Goal: Download file/media: Obtain a digital file from the website

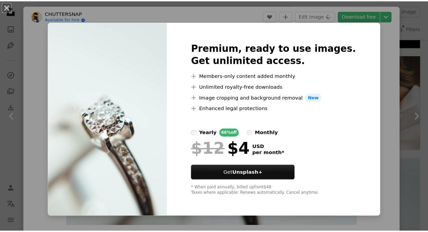
scroll to position [29, 0]
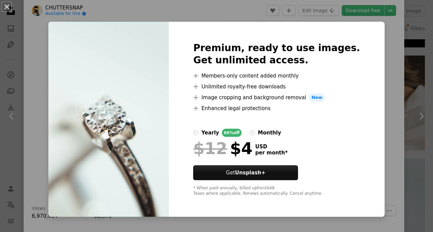
click at [383, 34] on div "An X shape Premium, ready to use images. Get unlimited access. A plus sign Memb…" at bounding box center [216, 116] width 433 height 232
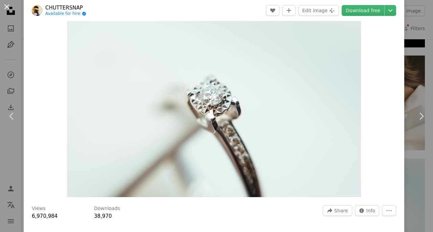
click at [6, 8] on button "An X shape" at bounding box center [7, 7] width 8 height 8
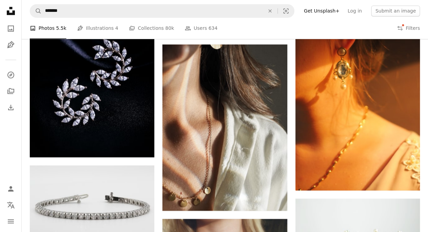
scroll to position [5615, 0]
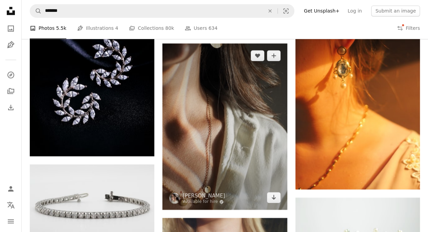
click at [196, 116] on img at bounding box center [224, 126] width 124 height 166
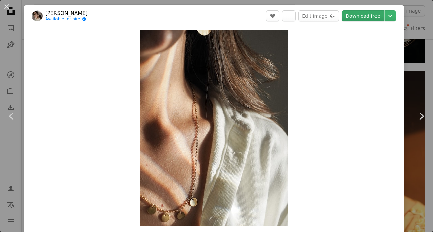
click at [366, 17] on link "Download free" at bounding box center [363, 15] width 43 height 11
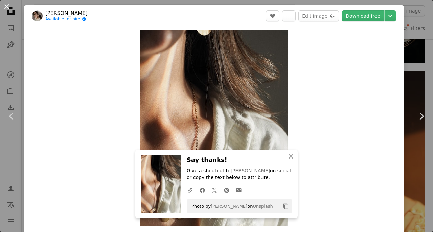
click at [8, 8] on button "An X shape" at bounding box center [7, 7] width 8 height 8
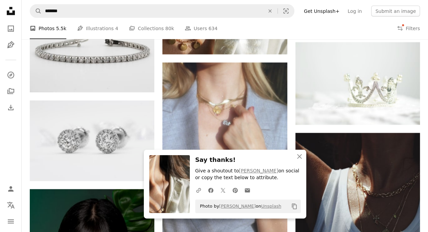
scroll to position [5790, 0]
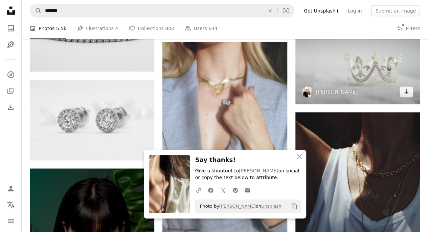
click at [366, 84] on img at bounding box center [357, 63] width 124 height 83
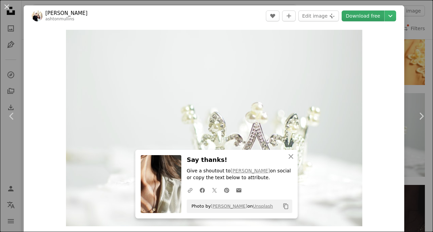
click at [364, 16] on link "Download free" at bounding box center [363, 15] width 43 height 11
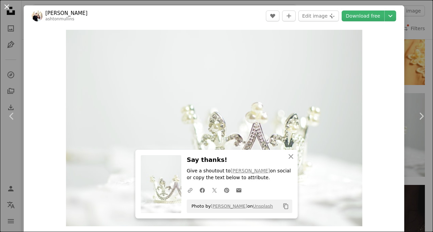
click at [7, 5] on button "An X shape" at bounding box center [7, 7] width 8 height 8
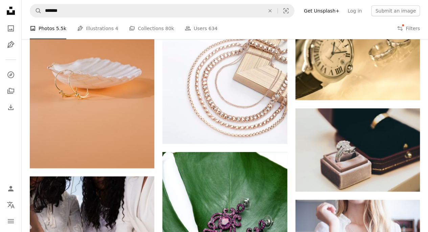
scroll to position [6173, 0]
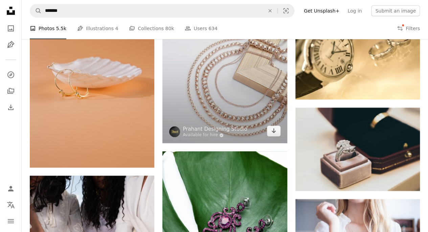
click at [191, 100] on img at bounding box center [224, 49] width 124 height 187
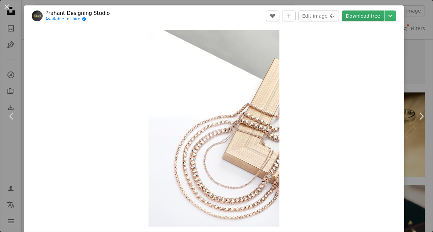
click at [350, 15] on link "Download free" at bounding box center [363, 15] width 43 height 11
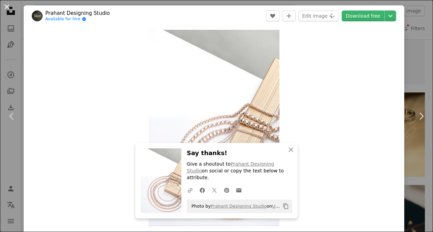
click at [7, 5] on button "An X shape" at bounding box center [7, 7] width 8 height 8
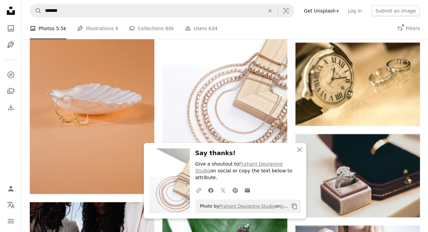
scroll to position [6146, 0]
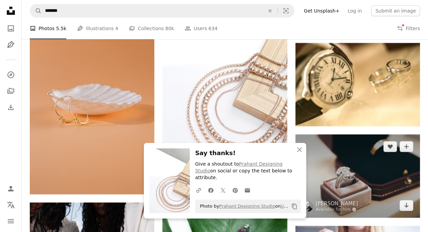
click at [382, 160] on img at bounding box center [357, 175] width 124 height 83
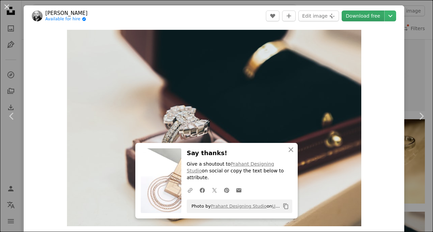
click at [367, 16] on link "Download free" at bounding box center [363, 15] width 43 height 11
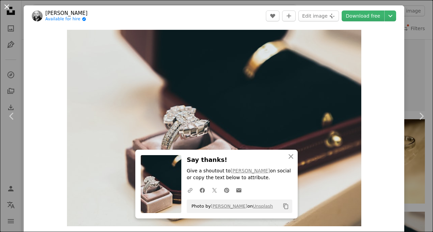
click at [7, 9] on button "An X shape" at bounding box center [7, 7] width 8 height 8
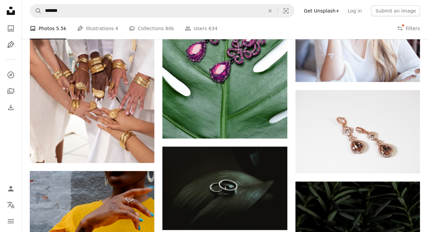
scroll to position [6372, 0]
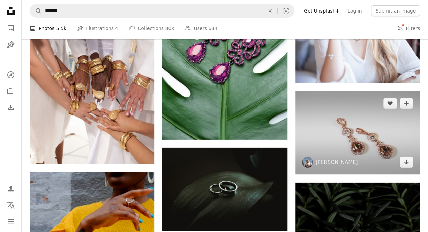
click at [378, 126] on img at bounding box center [357, 132] width 124 height 83
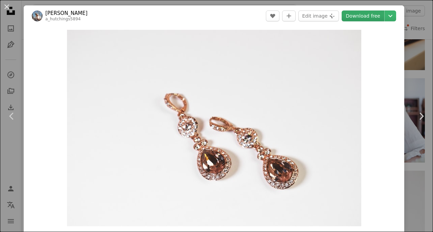
click at [363, 16] on link "Download free" at bounding box center [363, 15] width 43 height 11
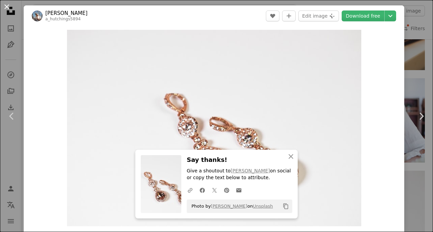
click at [10, 10] on button "An X shape" at bounding box center [7, 7] width 8 height 8
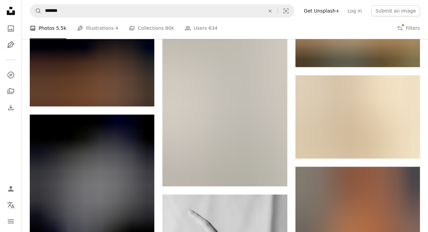
scroll to position [6812, 0]
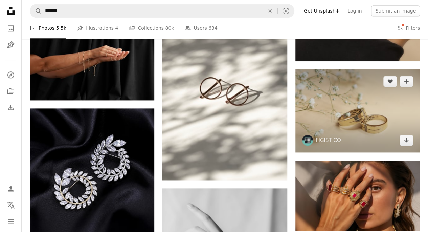
click at [390, 110] on img at bounding box center [357, 110] width 124 height 83
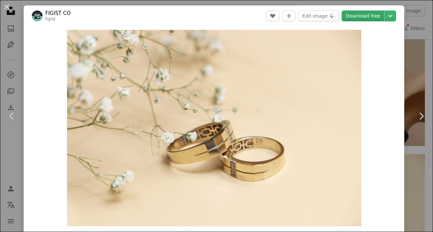
click at [366, 18] on link "Download free" at bounding box center [363, 15] width 43 height 11
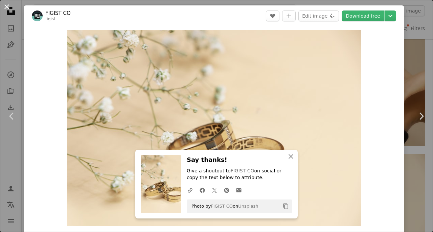
click at [7, 8] on button "An X shape" at bounding box center [7, 7] width 8 height 8
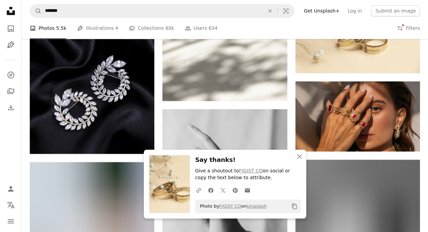
scroll to position [6891, 0]
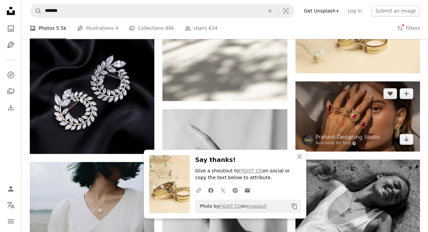
click at [381, 110] on img at bounding box center [357, 116] width 124 height 70
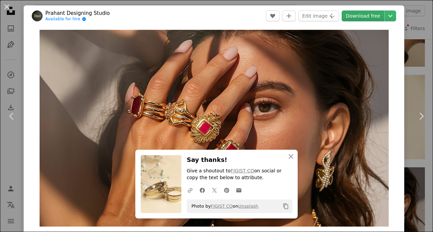
click at [359, 16] on link "Download free" at bounding box center [363, 15] width 43 height 11
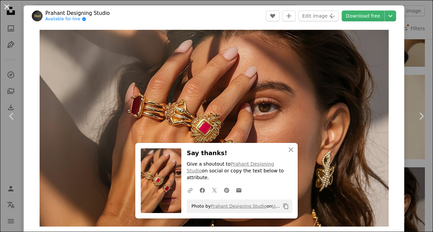
click at [9, 11] on button "An X shape" at bounding box center [7, 7] width 8 height 8
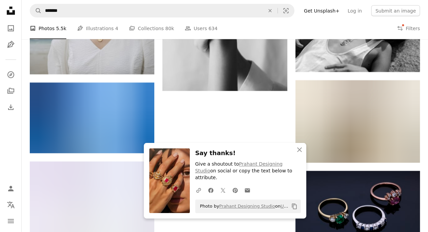
scroll to position [7061, 0]
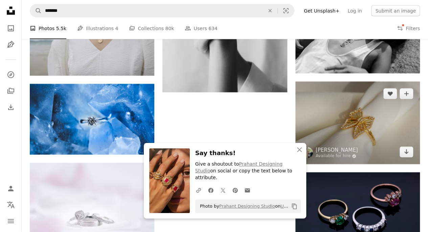
click at [380, 119] on img at bounding box center [357, 123] width 124 height 83
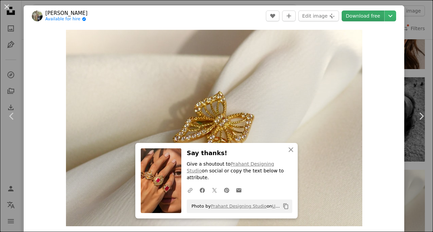
click at [360, 14] on link "Download free" at bounding box center [363, 15] width 43 height 11
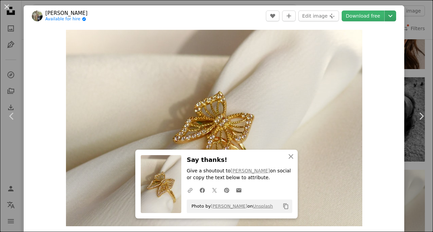
click at [385, 16] on icon "Chevron down" at bounding box center [390, 16] width 11 height 8
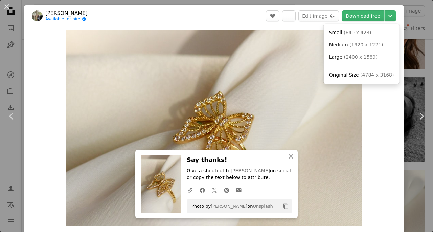
click at [379, 118] on dialog "An X shape Chevron left Chevron right An X shape Close Say thanks! Give a shout…" at bounding box center [216, 116] width 433 height 232
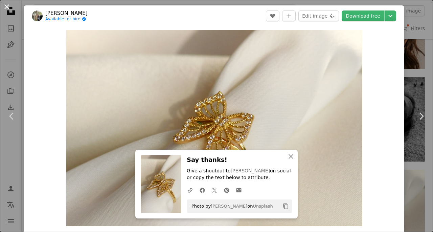
click at [11, 10] on button "An X shape" at bounding box center [7, 7] width 8 height 8
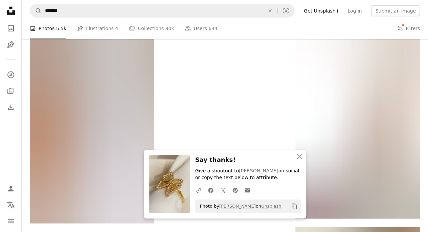
scroll to position [7278, 0]
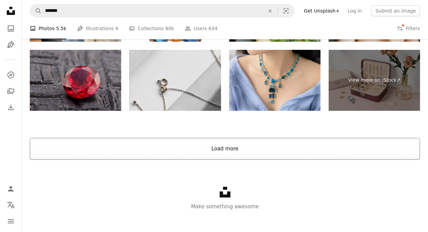
click at [140, 144] on button "Load more" at bounding box center [225, 149] width 390 height 22
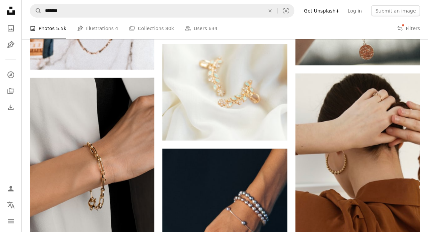
scroll to position [7461, 0]
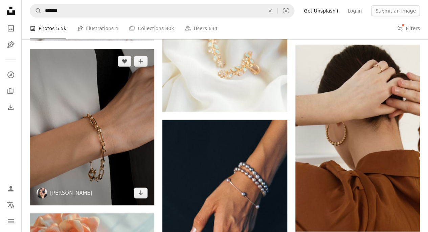
click at [60, 107] on img at bounding box center [92, 127] width 124 height 156
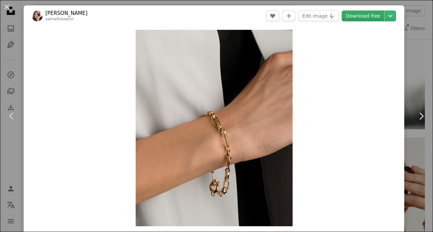
click at [367, 18] on link "Download free" at bounding box center [363, 15] width 43 height 11
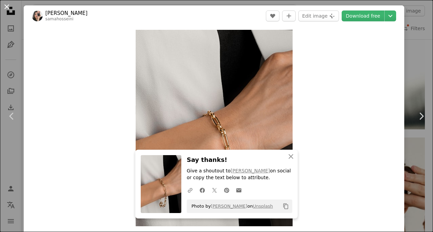
click at [7, 9] on button "An X shape" at bounding box center [7, 7] width 8 height 8
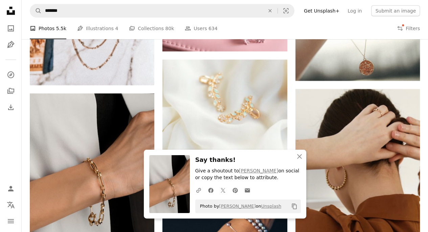
scroll to position [7415, 0]
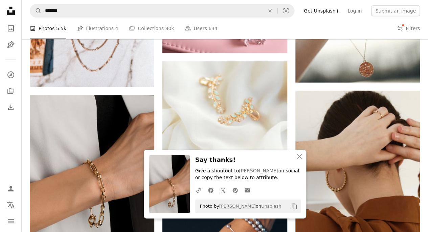
click at [274, 103] on img at bounding box center [224, 109] width 124 height 96
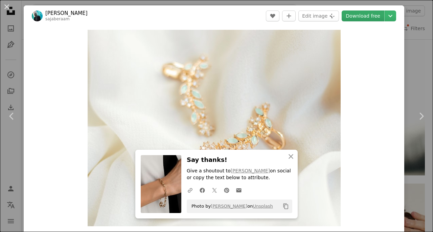
click at [361, 16] on link "Download free" at bounding box center [363, 15] width 43 height 11
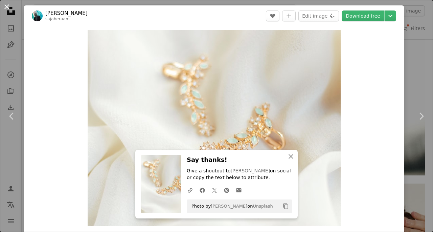
click at [3, 7] on button "An X shape" at bounding box center [7, 7] width 8 height 8
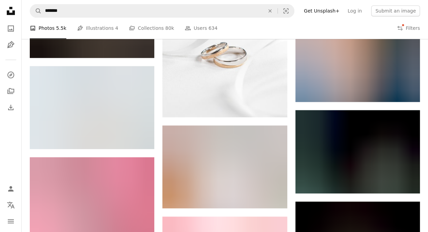
scroll to position [8042, 0]
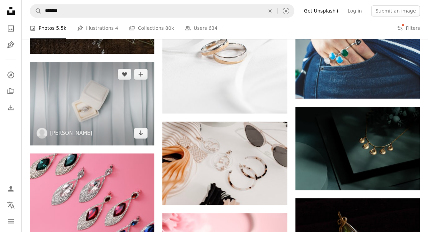
click at [93, 93] on img at bounding box center [92, 103] width 124 height 83
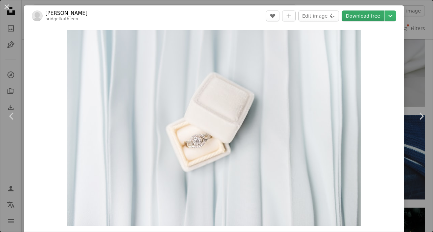
click at [363, 17] on link "Download free" at bounding box center [363, 15] width 43 height 11
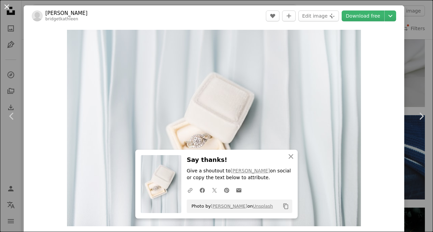
click at [3, 9] on button "An X shape" at bounding box center [7, 7] width 8 height 8
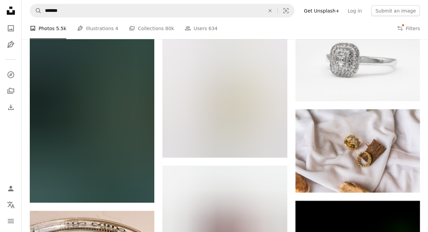
scroll to position [8405, 0]
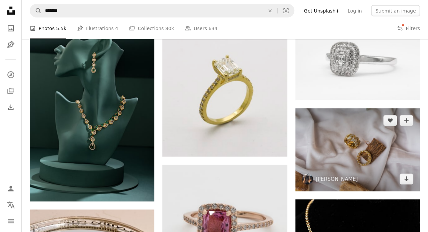
click at [370, 137] on img at bounding box center [357, 149] width 124 height 83
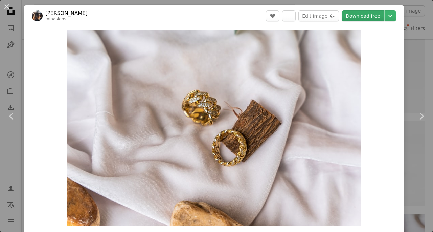
click at [362, 17] on link "Download free" at bounding box center [363, 15] width 43 height 11
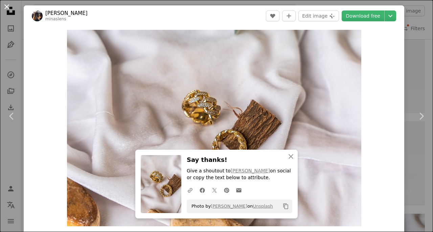
click at [3, 8] on button "An X shape" at bounding box center [7, 7] width 8 height 8
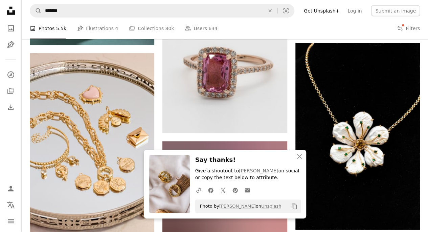
scroll to position [8562, 0]
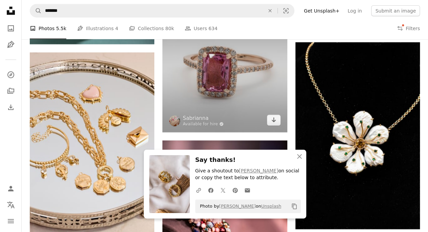
click at [183, 88] on img at bounding box center [224, 70] width 124 height 124
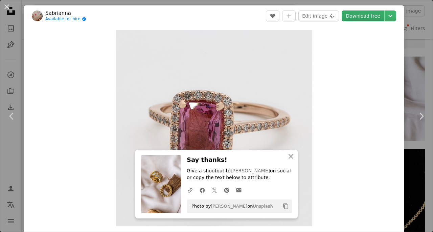
click at [360, 15] on link "Download free" at bounding box center [363, 15] width 43 height 11
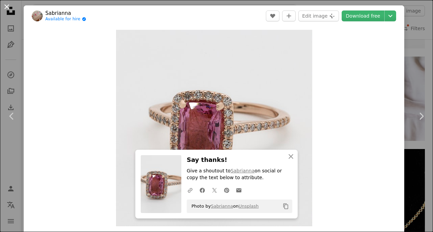
click at [3, 9] on button "An X shape" at bounding box center [7, 7] width 8 height 8
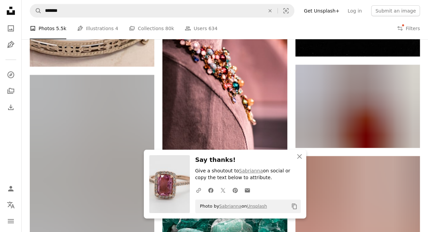
scroll to position [8736, 0]
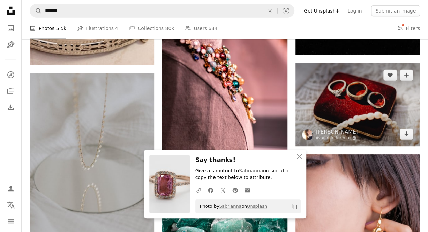
click at [377, 102] on img at bounding box center [357, 104] width 124 height 83
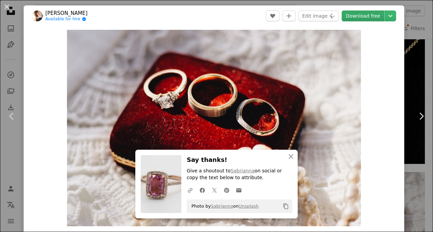
click at [353, 18] on link "Download free" at bounding box center [363, 15] width 43 height 11
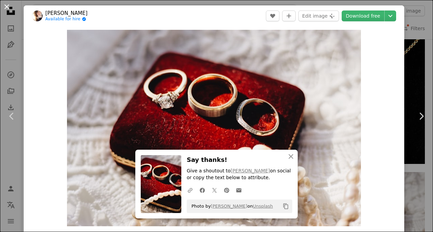
click at [7, 7] on button "An X shape" at bounding box center [7, 7] width 8 height 8
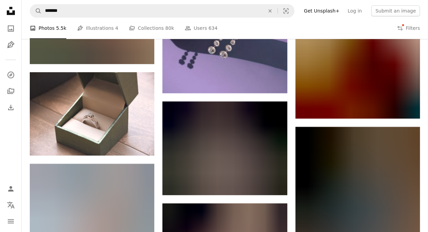
scroll to position [9309, 0]
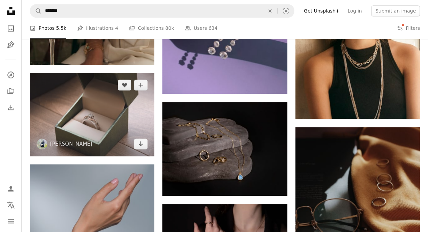
click at [78, 105] on img at bounding box center [92, 114] width 124 height 83
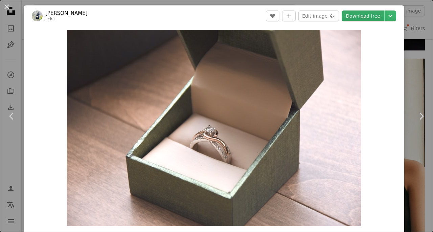
click at [360, 16] on link "Download free" at bounding box center [363, 15] width 43 height 11
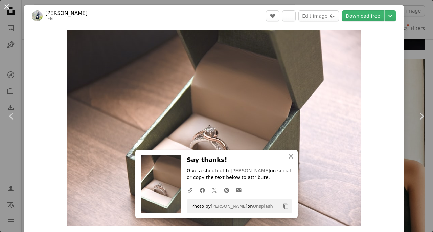
click at [3, 9] on button "An X shape" at bounding box center [7, 7] width 8 height 8
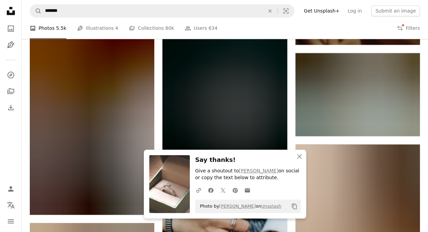
scroll to position [9584, 0]
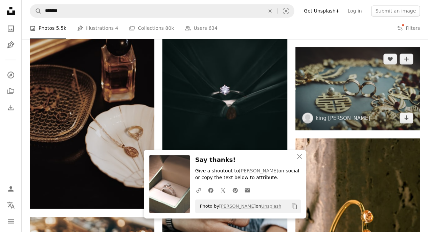
click at [378, 85] on img at bounding box center [357, 88] width 124 height 83
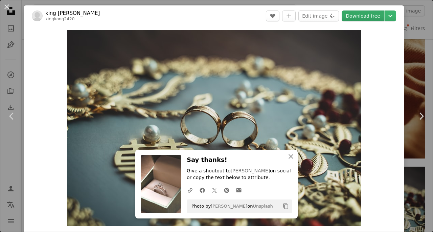
click at [365, 18] on link "Download free" at bounding box center [363, 15] width 43 height 11
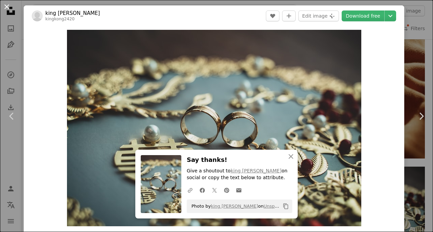
click at [7, 9] on button "An X shape" at bounding box center [7, 7] width 8 height 8
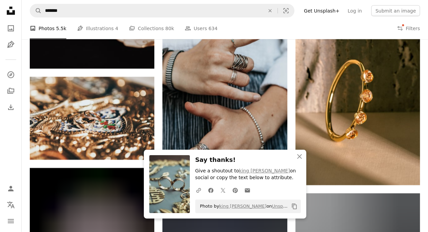
scroll to position [9725, 0]
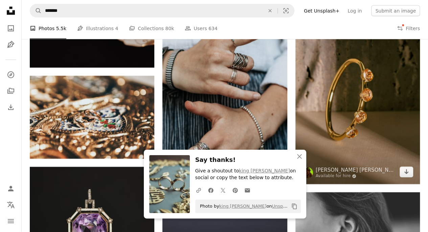
click at [375, 91] on img at bounding box center [357, 90] width 124 height 187
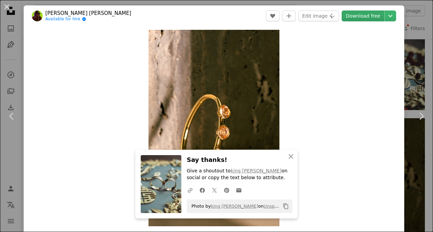
click at [361, 18] on link "Download free" at bounding box center [363, 15] width 43 height 11
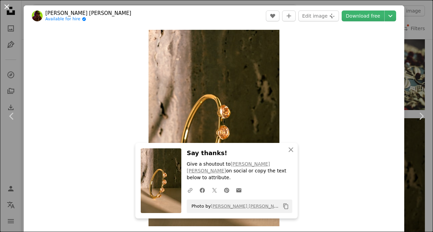
click at [6, 11] on button "An X shape" at bounding box center [7, 7] width 8 height 8
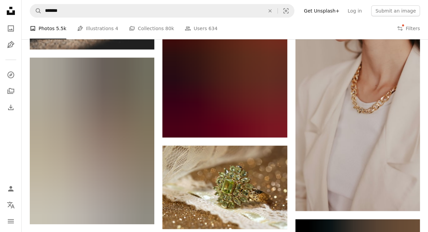
scroll to position [11638, 0]
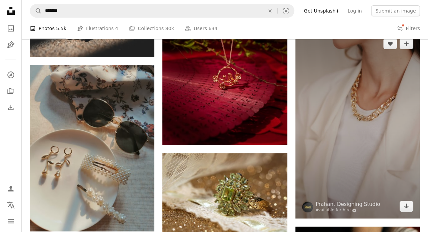
click at [377, 155] on img at bounding box center [357, 124] width 124 height 187
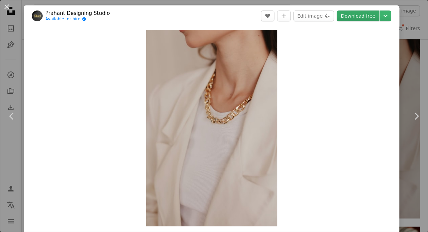
click at [365, 16] on link "Download free" at bounding box center [358, 15] width 43 height 11
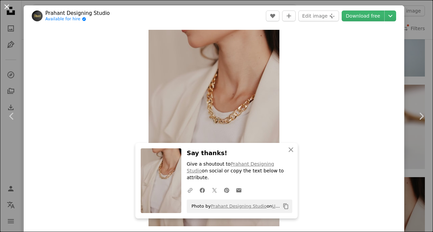
click at [7, 5] on button "An X shape" at bounding box center [7, 7] width 8 height 8
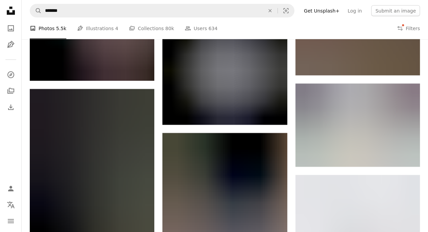
scroll to position [12260, 0]
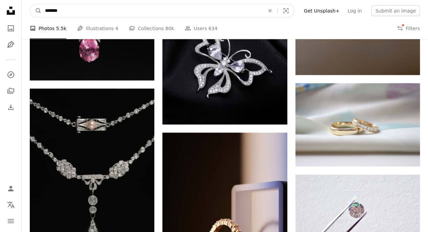
click at [72, 14] on input "*******" at bounding box center [152, 10] width 221 height 13
click at [72, 17] on input "**********" at bounding box center [152, 10] width 221 height 13
type input "**********"
click button "A magnifying glass" at bounding box center [35, 10] width 11 height 13
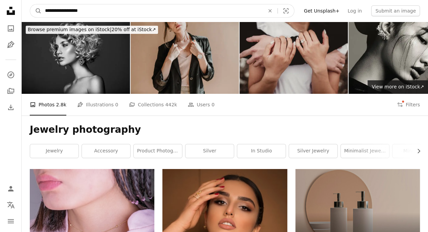
click at [118, 10] on input "**********" at bounding box center [152, 10] width 221 height 13
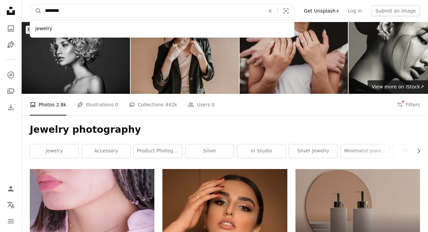
type input "*******"
click at [30, 4] on button "A magnifying glass" at bounding box center [35, 10] width 11 height 13
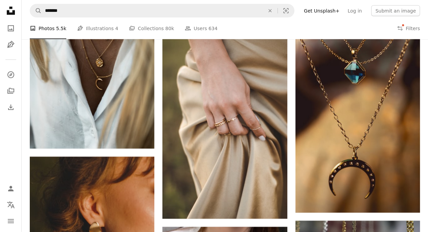
scroll to position [722, 0]
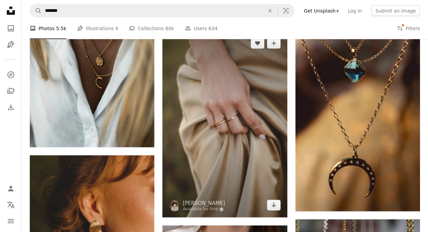
click at [197, 121] on img at bounding box center [224, 124] width 124 height 186
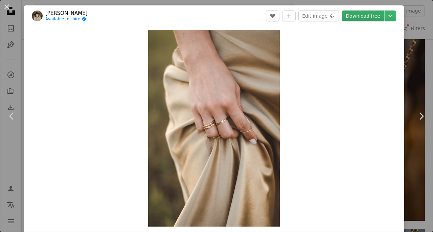
click at [364, 18] on link "Download free" at bounding box center [363, 15] width 43 height 11
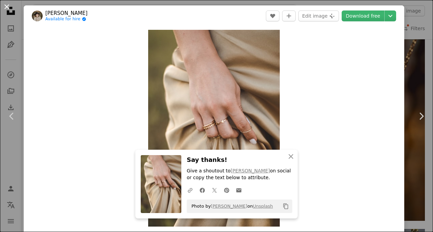
click at [11, 9] on button "An X shape" at bounding box center [7, 7] width 8 height 8
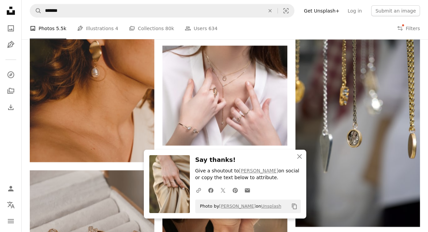
scroll to position [900, 0]
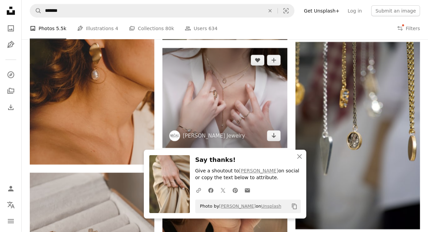
click at [184, 95] on img at bounding box center [224, 98] width 124 height 100
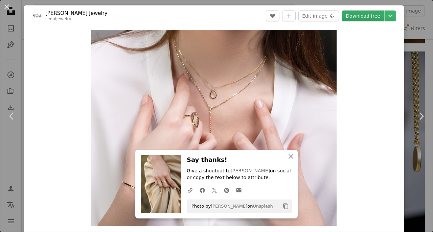
click at [365, 18] on link "Download free" at bounding box center [363, 15] width 43 height 11
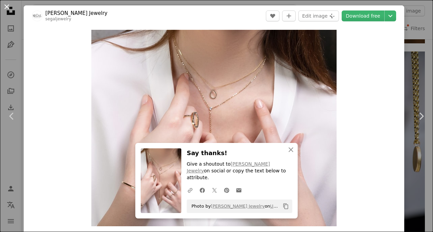
click at [7, 9] on button "An X shape" at bounding box center [7, 7] width 8 height 8
